Goal: Check status: Check status

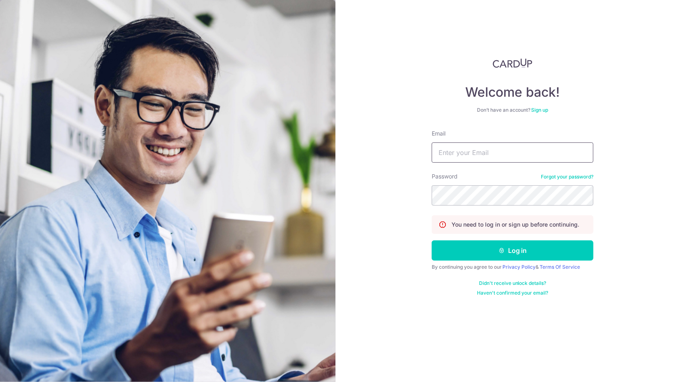
click at [476, 154] on input "Email" at bounding box center [513, 152] width 162 height 20
type input "[EMAIL_ADDRESS][DOMAIN_NAME]"
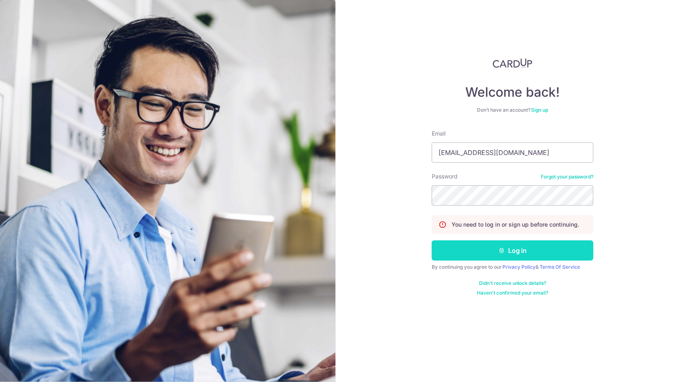
click at [484, 252] on button "Log in" at bounding box center [513, 250] width 162 height 20
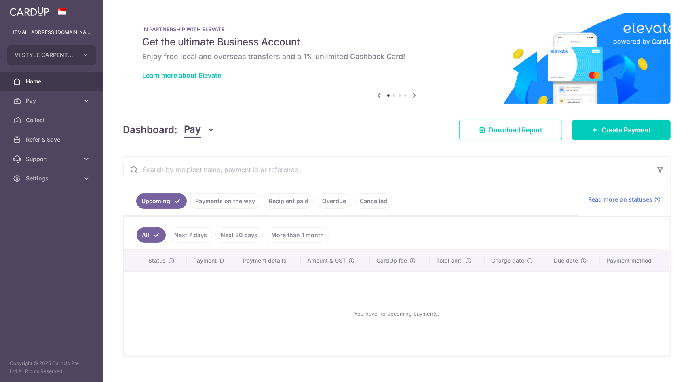
click at [225, 198] on link "Payments on the way" at bounding box center [225, 200] width 70 height 15
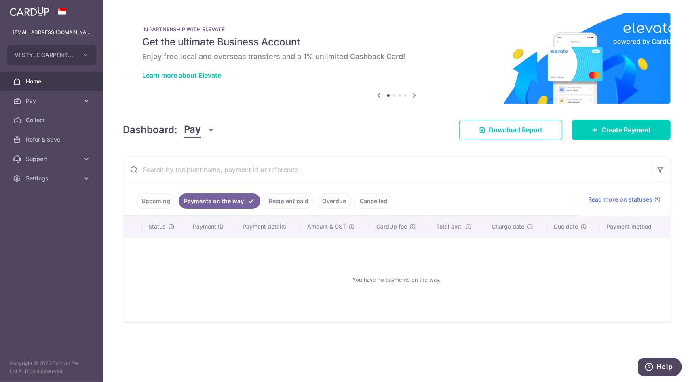
click at [299, 204] on link "Recipient paid" at bounding box center [289, 200] width 50 height 15
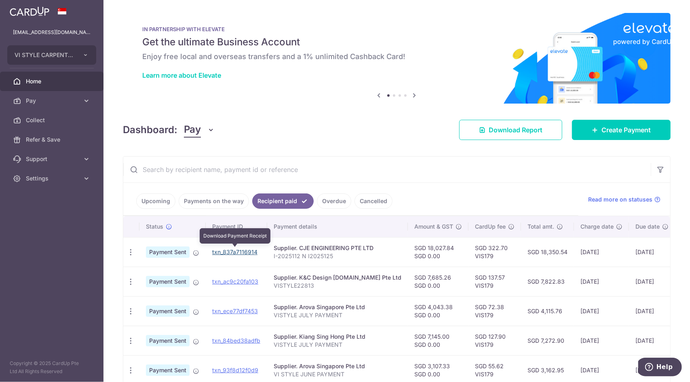
drag, startPoint x: 232, startPoint y: 251, endPoint x: 378, endPoint y: 39, distance: 257.4
click at [232, 251] on link "txn_837a7116914" at bounding box center [234, 251] width 45 height 7
